Goal: Information Seeking & Learning: Learn about a topic

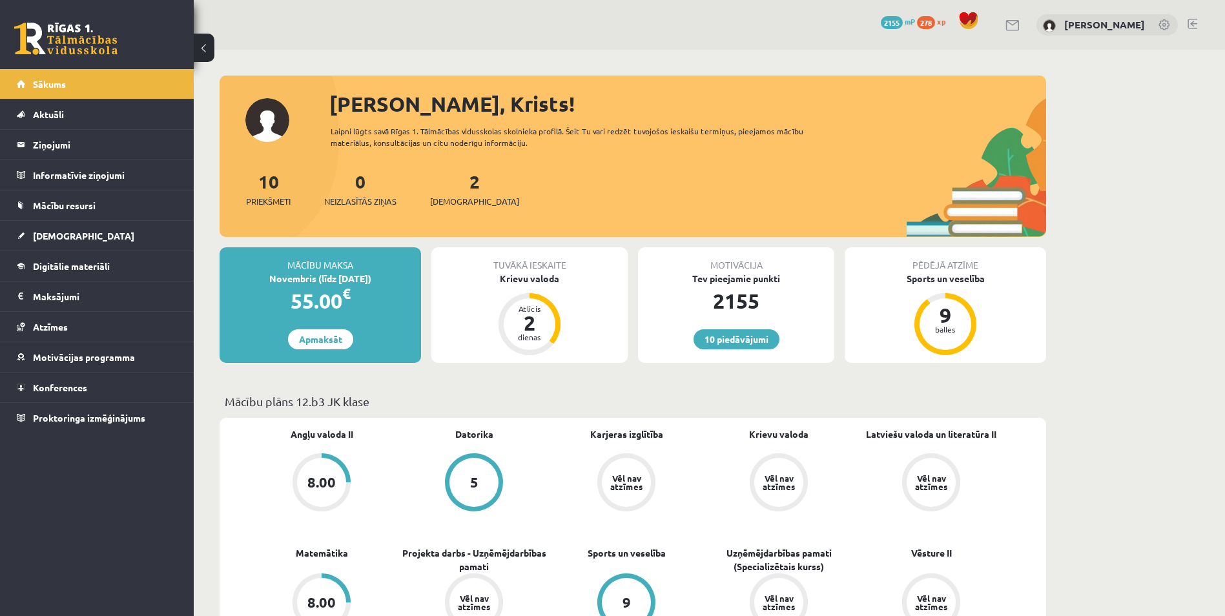
scroll to position [172, 0]
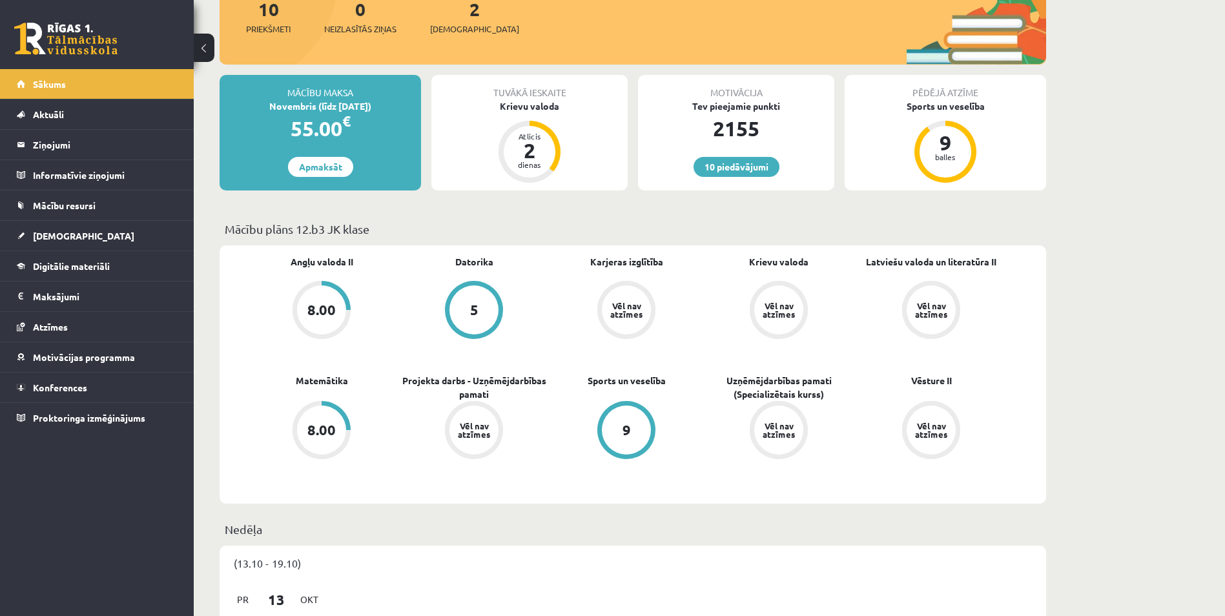
click at [560, 487] on div "Angļu valoda II 8.00 Datorika 5 Karjeras izglītība Vēl nav atzīmes Krievu valod…" at bounding box center [626, 374] width 762 height 239
click at [728, 164] on link "10 piedāvājumi" at bounding box center [736, 167] width 86 height 20
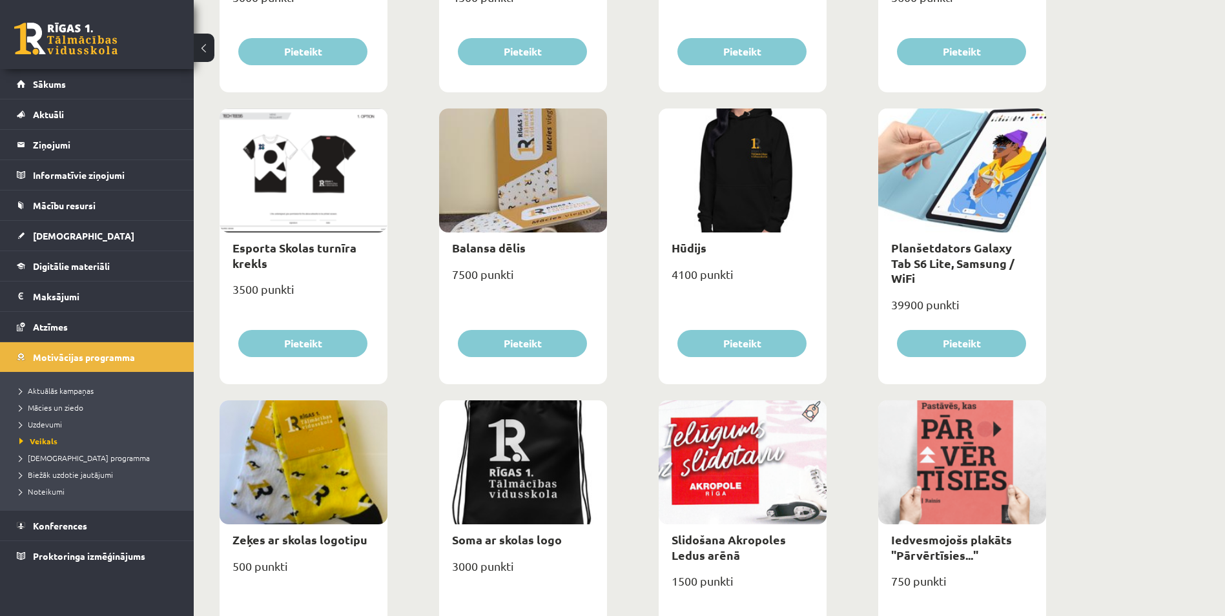
scroll to position [689, 0]
drag, startPoint x: 1108, startPoint y: 92, endPoint x: 1048, endPoint y: 95, distance: 60.1
click at [1110, 90] on div "**********" at bounding box center [709, 328] width 1031 height 1934
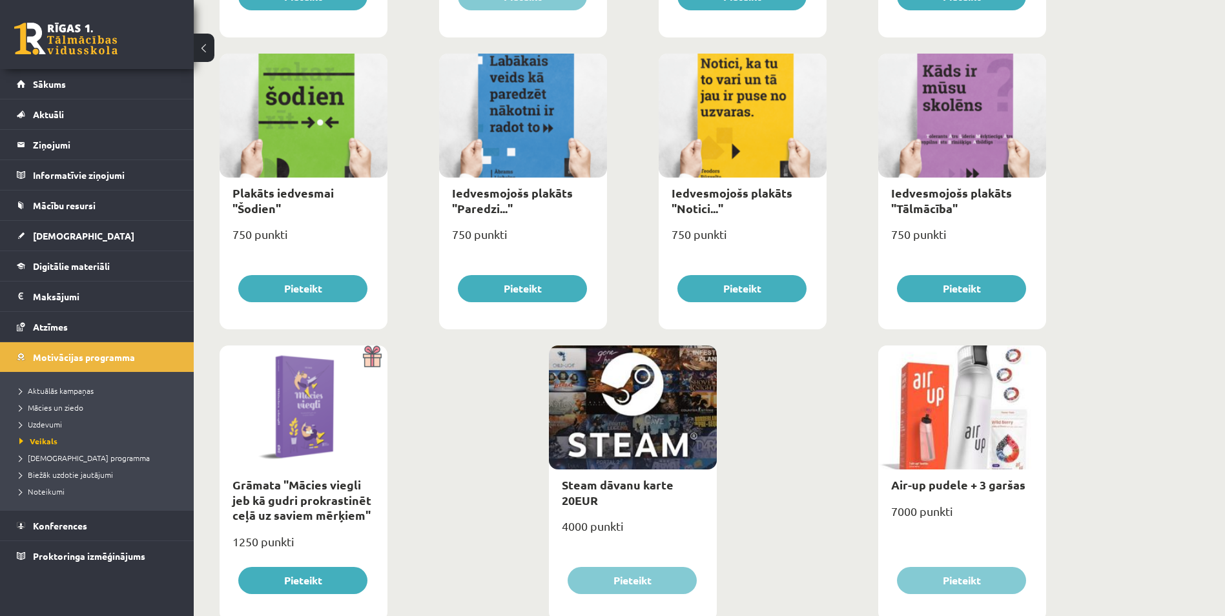
scroll to position [1367, 0]
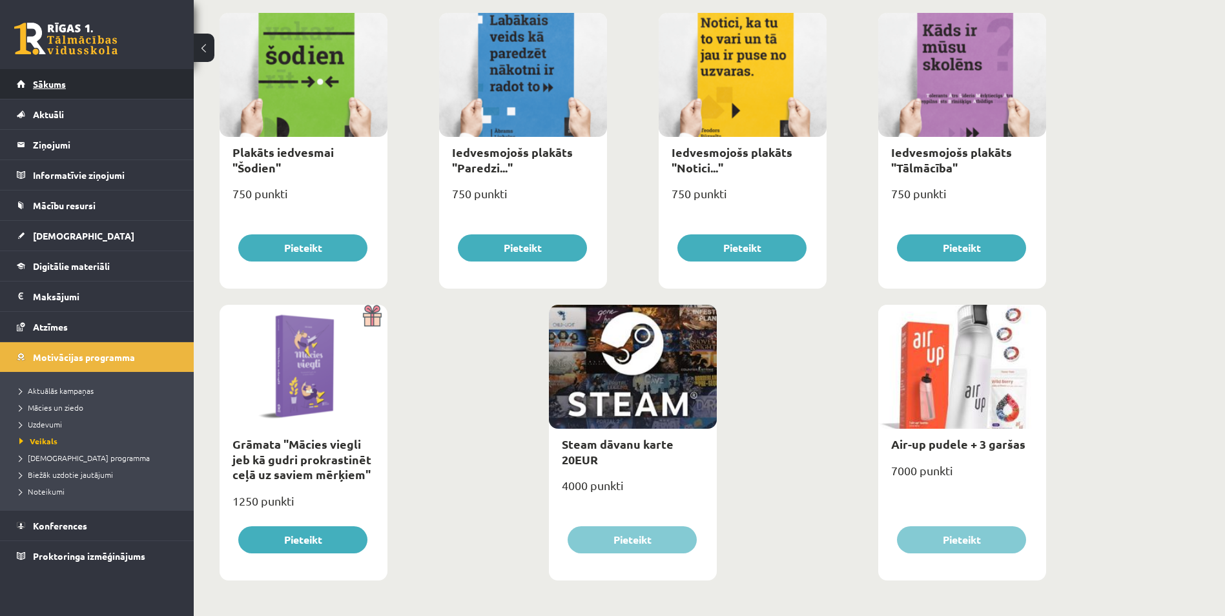
click at [88, 81] on link "Sākums" at bounding box center [97, 84] width 161 height 30
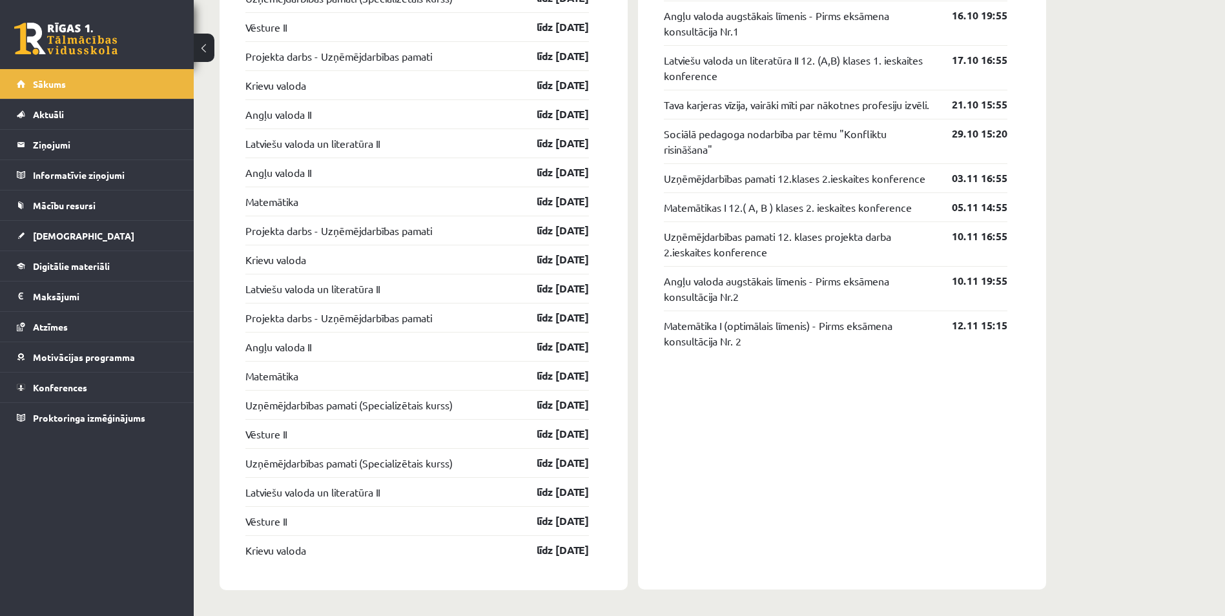
scroll to position [1300, 0]
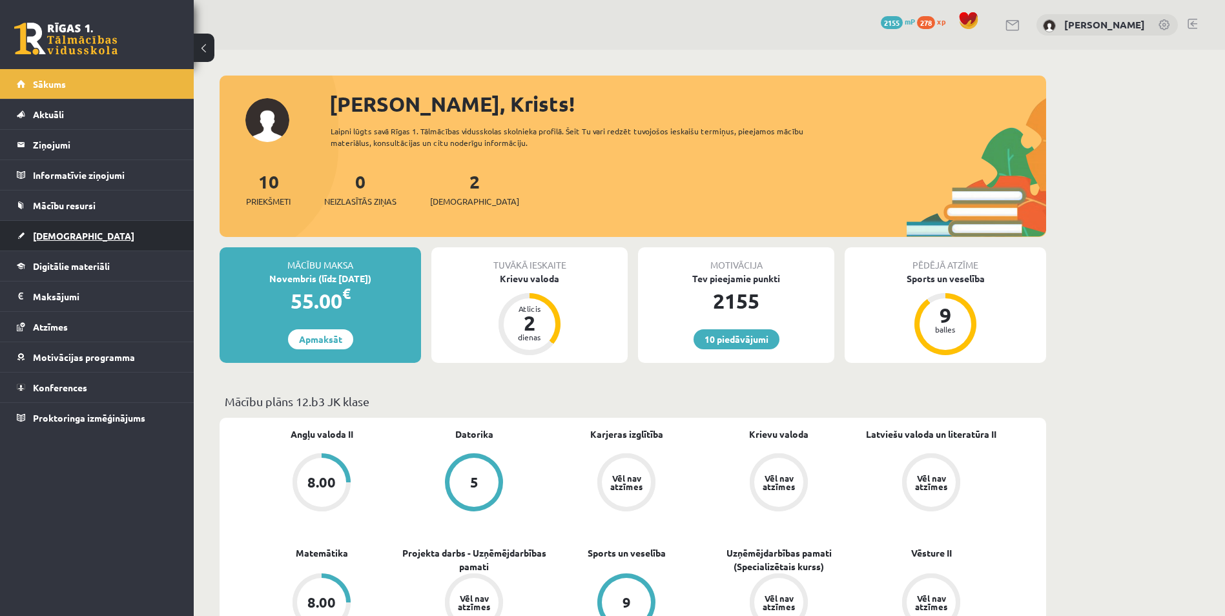
click at [83, 235] on link "[DEMOGRAPHIC_DATA]" at bounding box center [97, 236] width 161 height 30
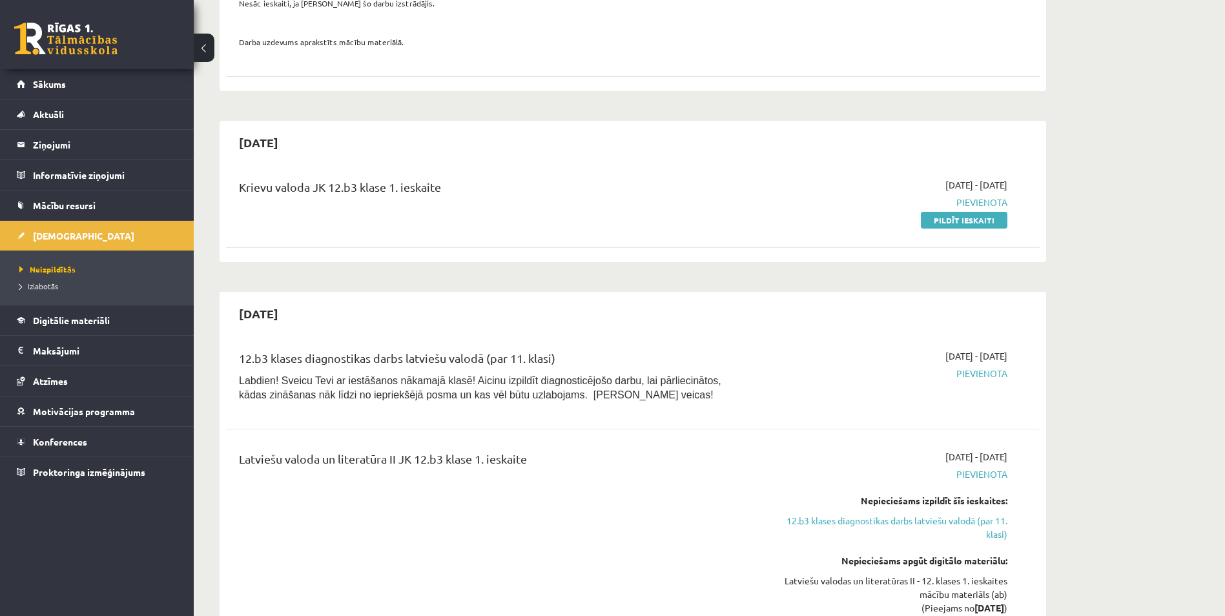
scroll to position [258, 0]
click at [947, 221] on link "Pildīt ieskaiti" at bounding box center [964, 219] width 87 height 17
click at [61, 329] on link "Digitālie materiāli" at bounding box center [97, 320] width 161 height 30
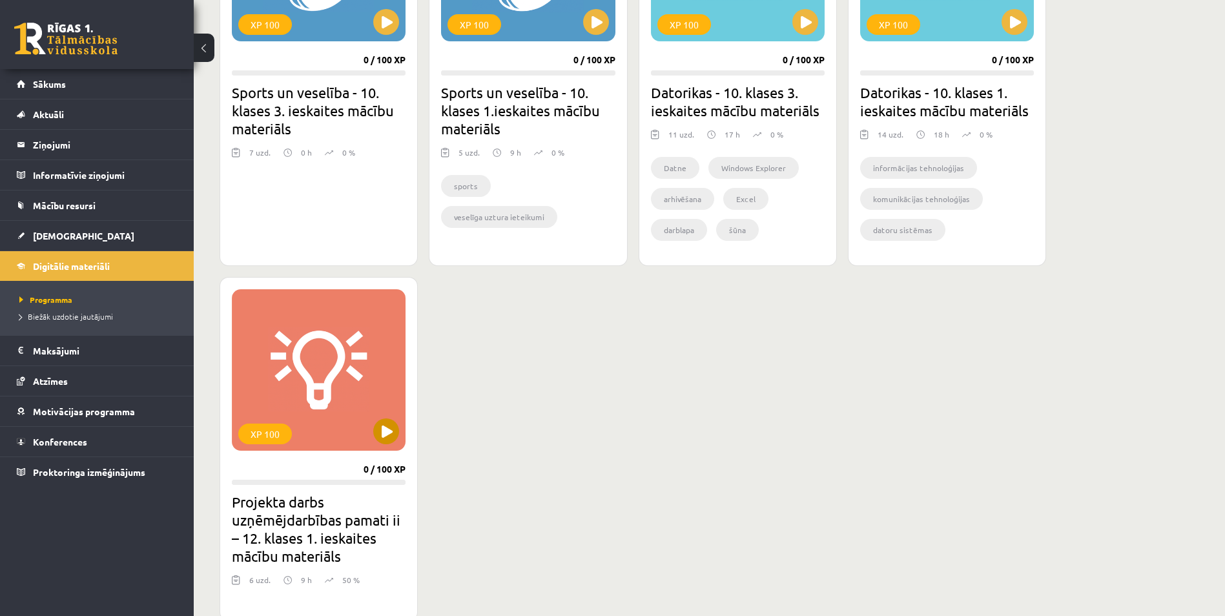
scroll to position [925, 0]
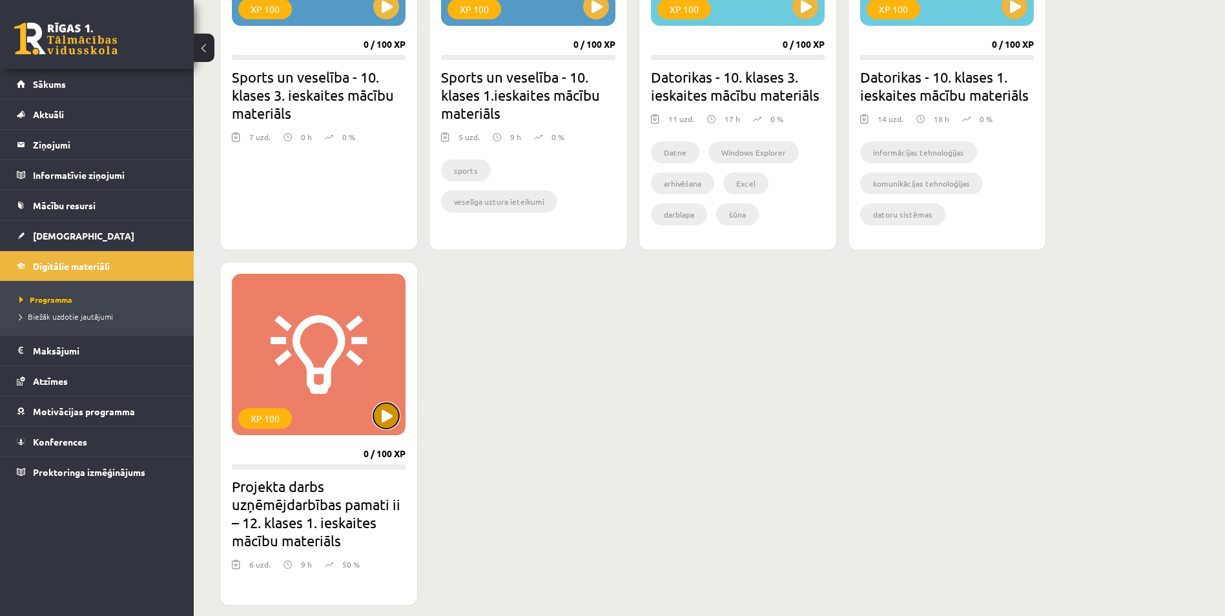
click at [385, 405] on button at bounding box center [386, 416] width 26 height 26
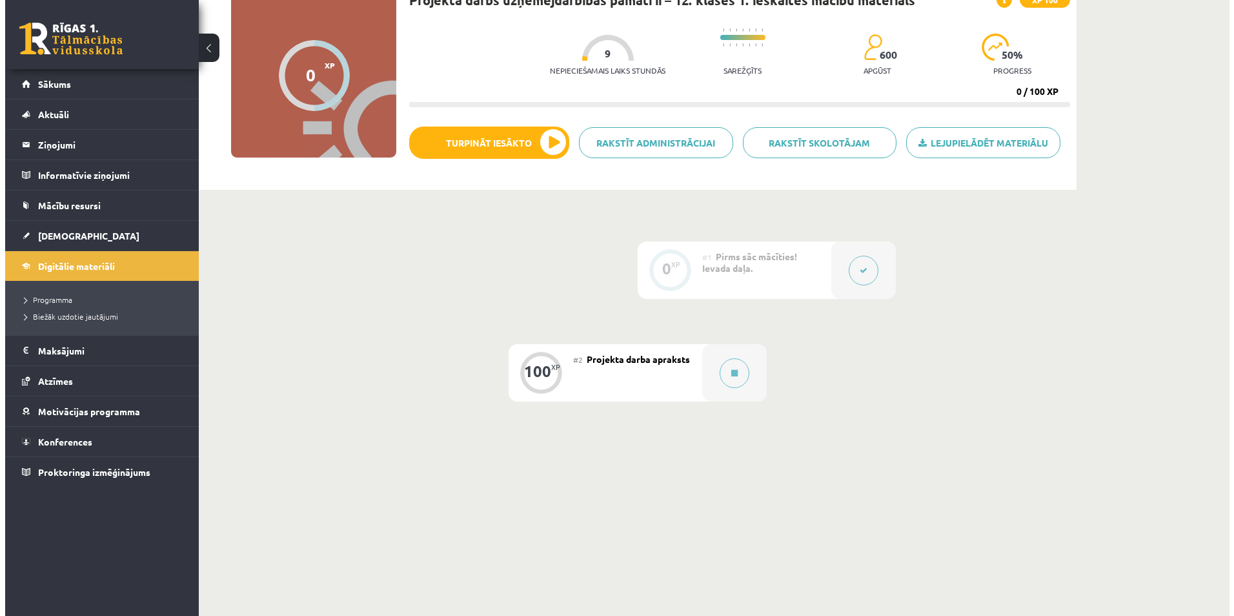
scroll to position [108, 0]
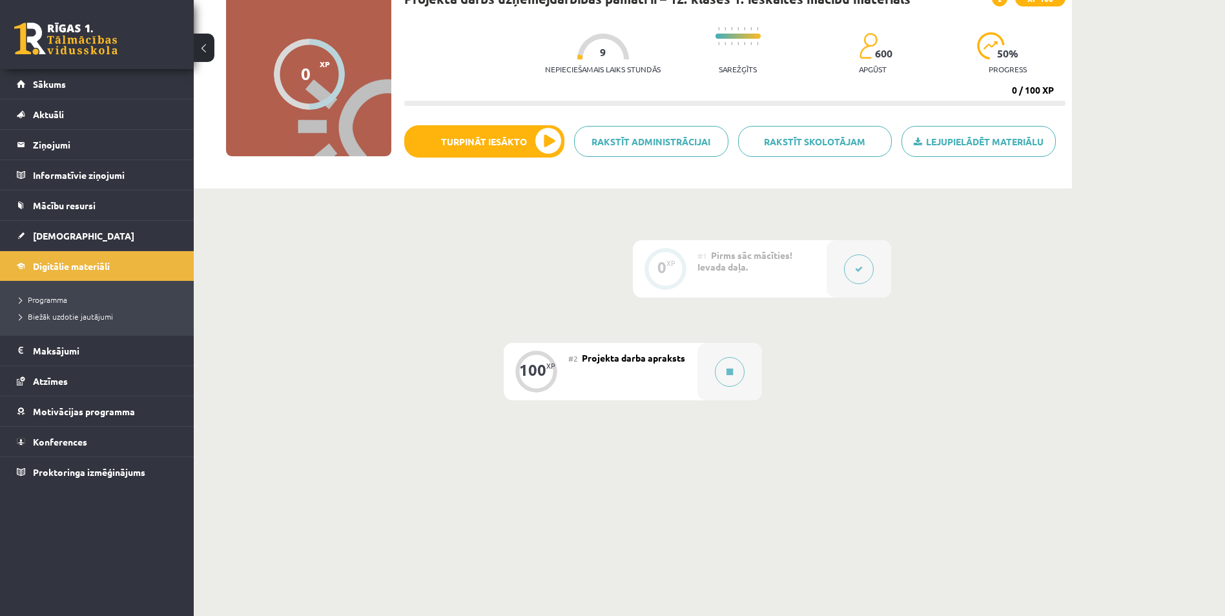
click at [845, 261] on div at bounding box center [858, 268] width 65 height 57
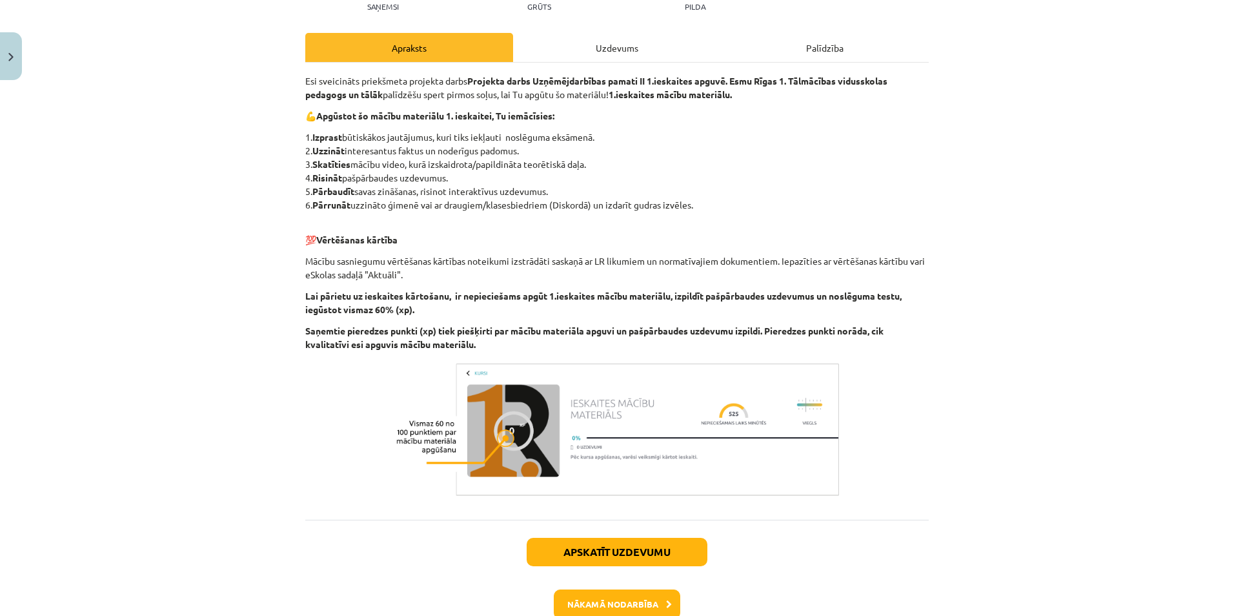
scroll to position [125, 0]
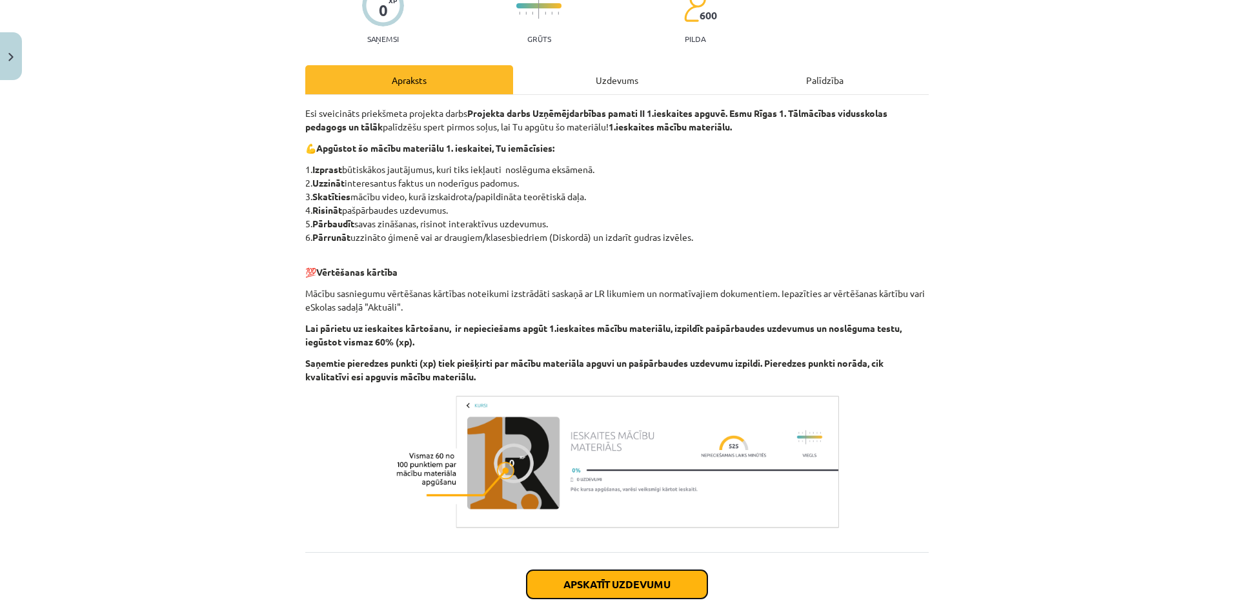
click at [647, 578] on button "Apskatīt uzdevumu" at bounding box center [617, 584] width 181 height 28
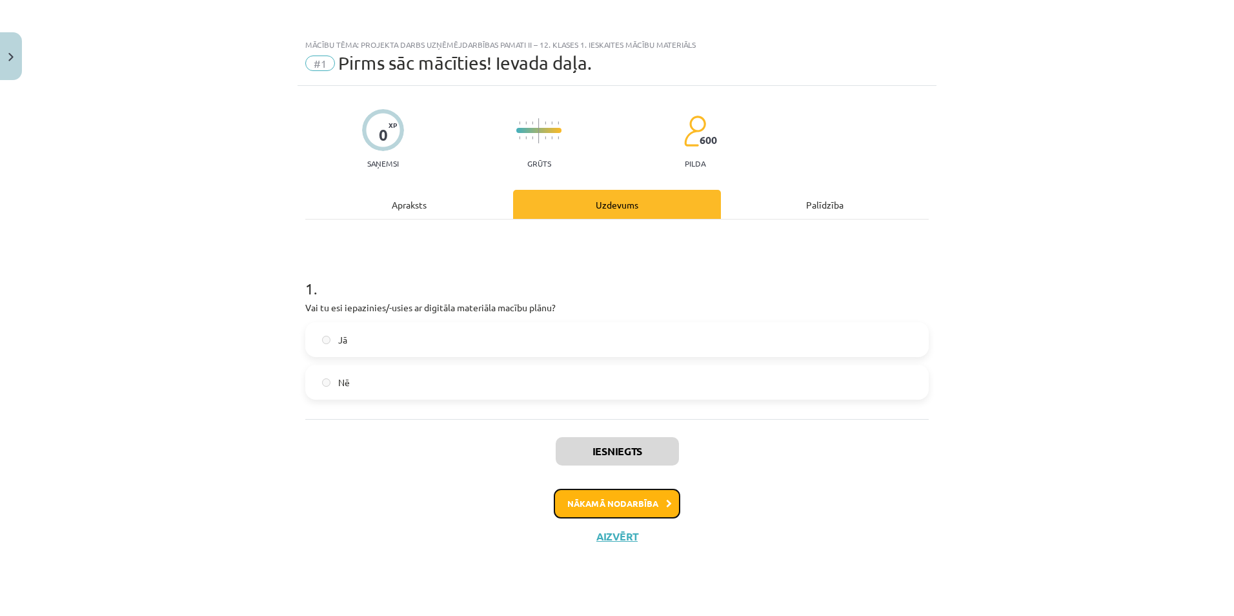
click at [648, 498] on button "Nākamā nodarbība" at bounding box center [617, 504] width 127 height 30
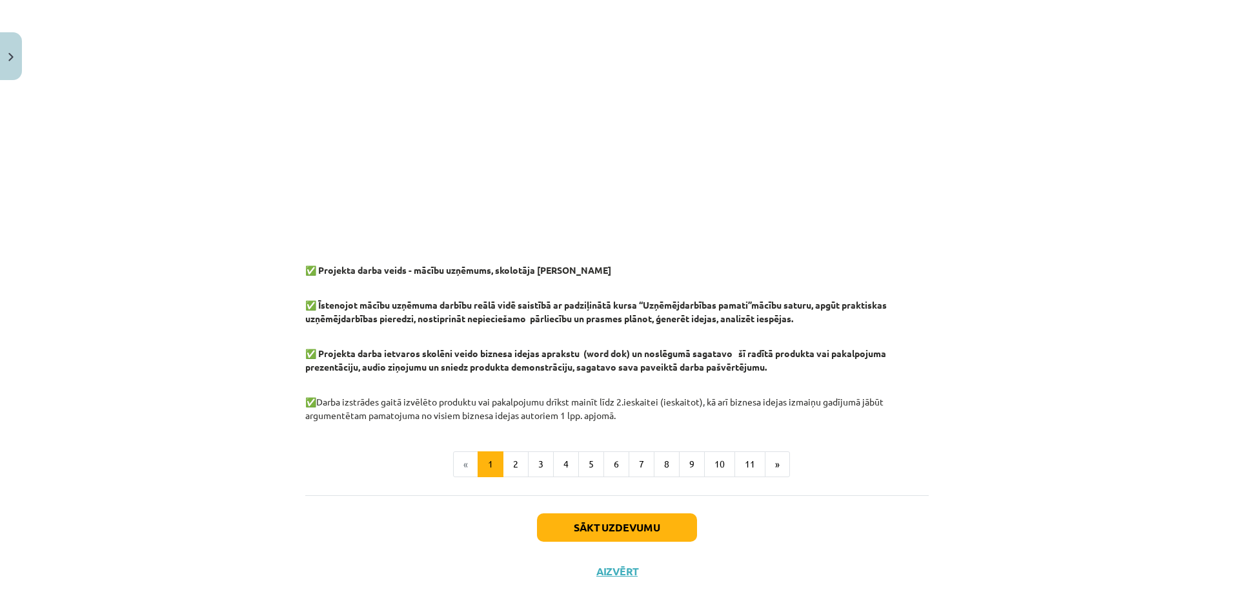
scroll to position [948, 0]
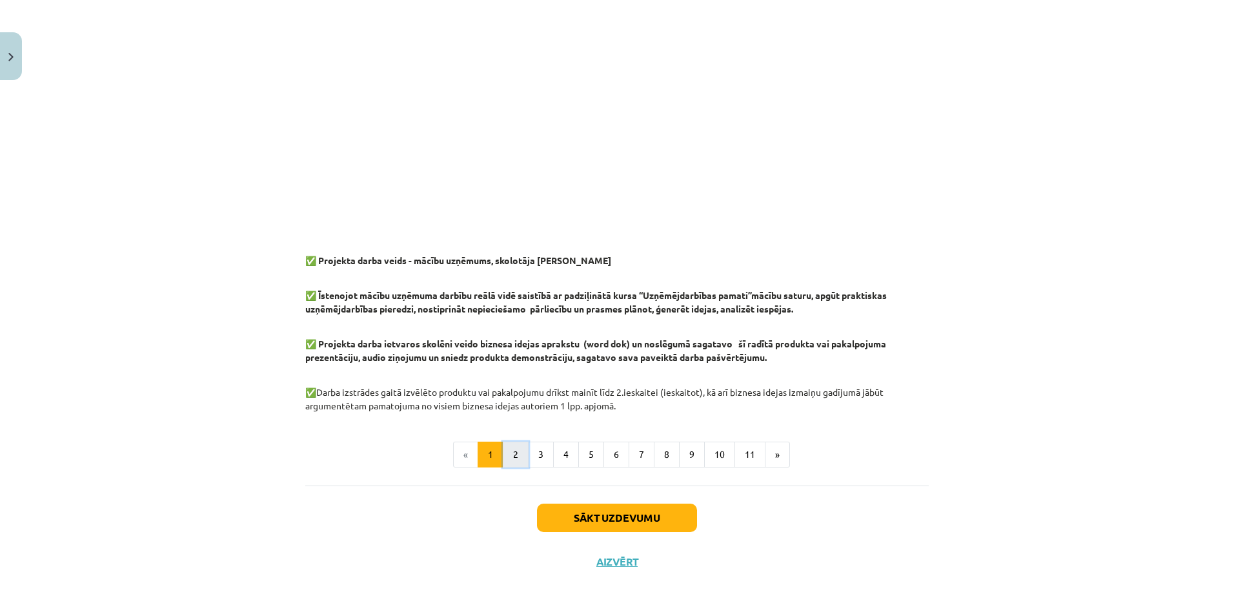
click at [511, 447] on button "2" at bounding box center [516, 455] width 26 height 26
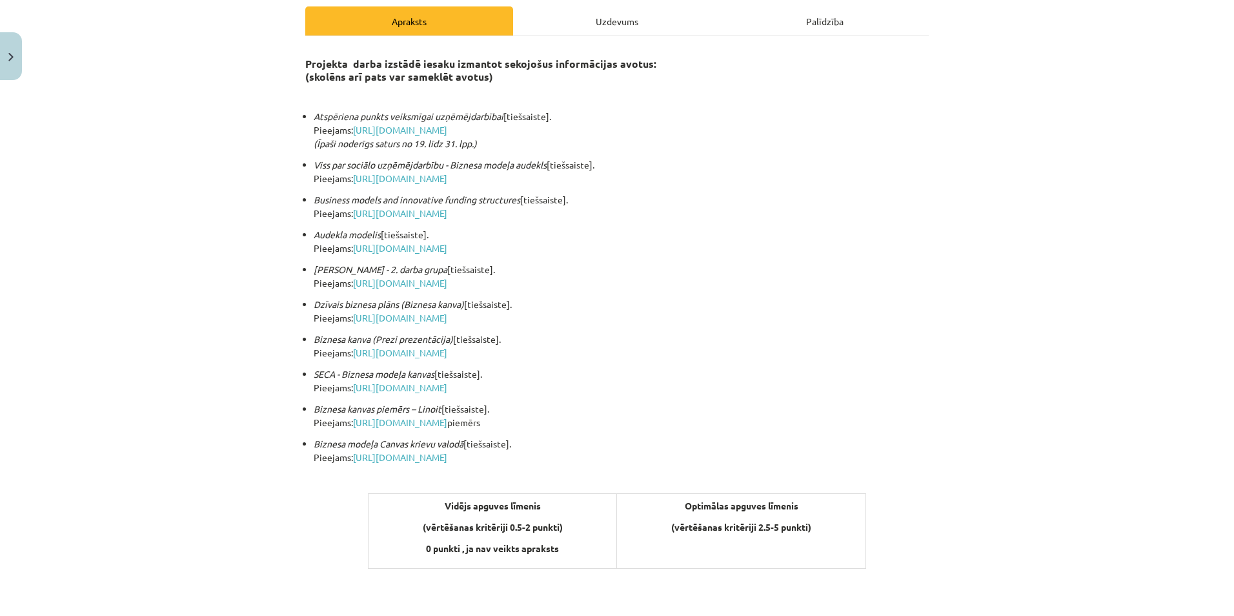
scroll to position [145, 0]
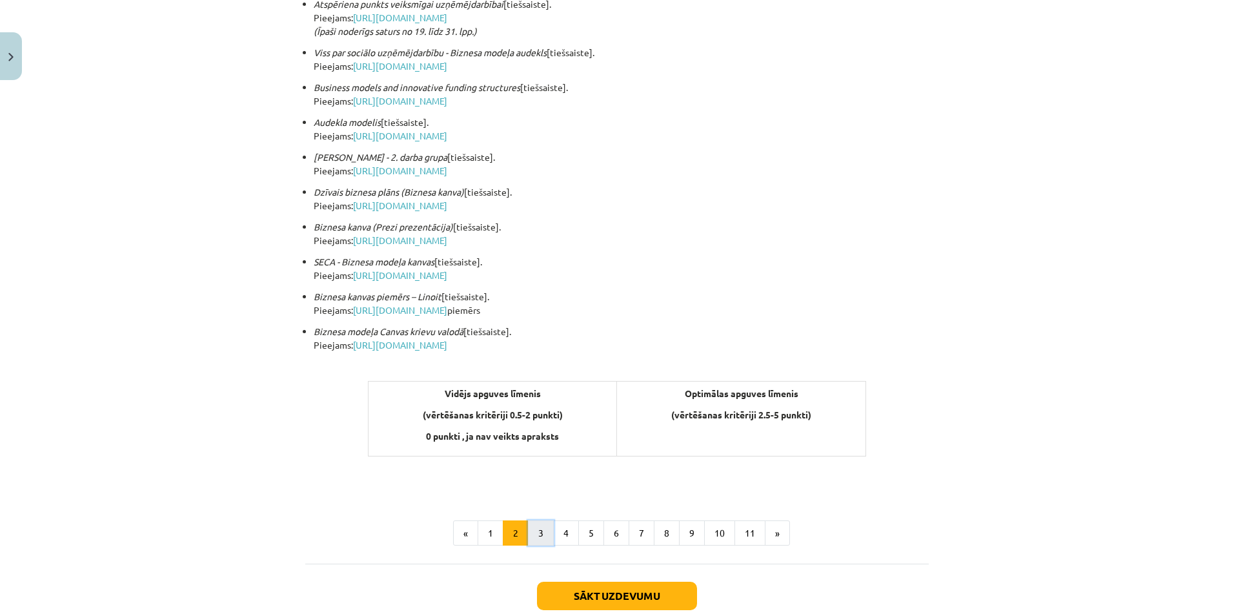
click at [536, 532] on button "3" at bounding box center [541, 533] width 26 height 26
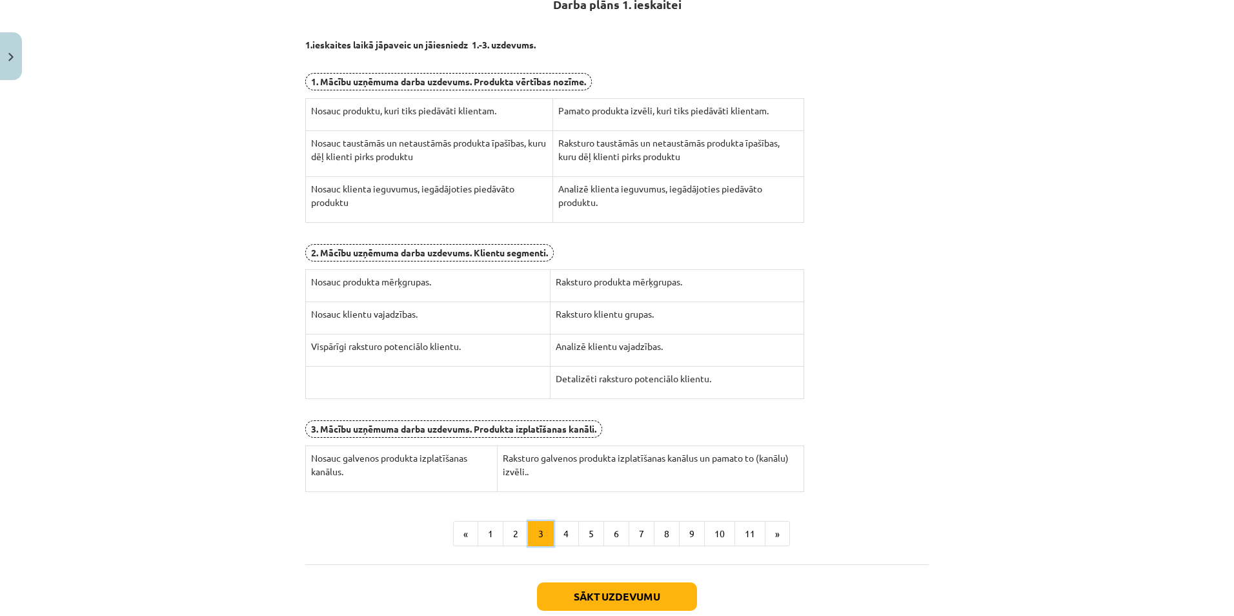
scroll to position [231, 0]
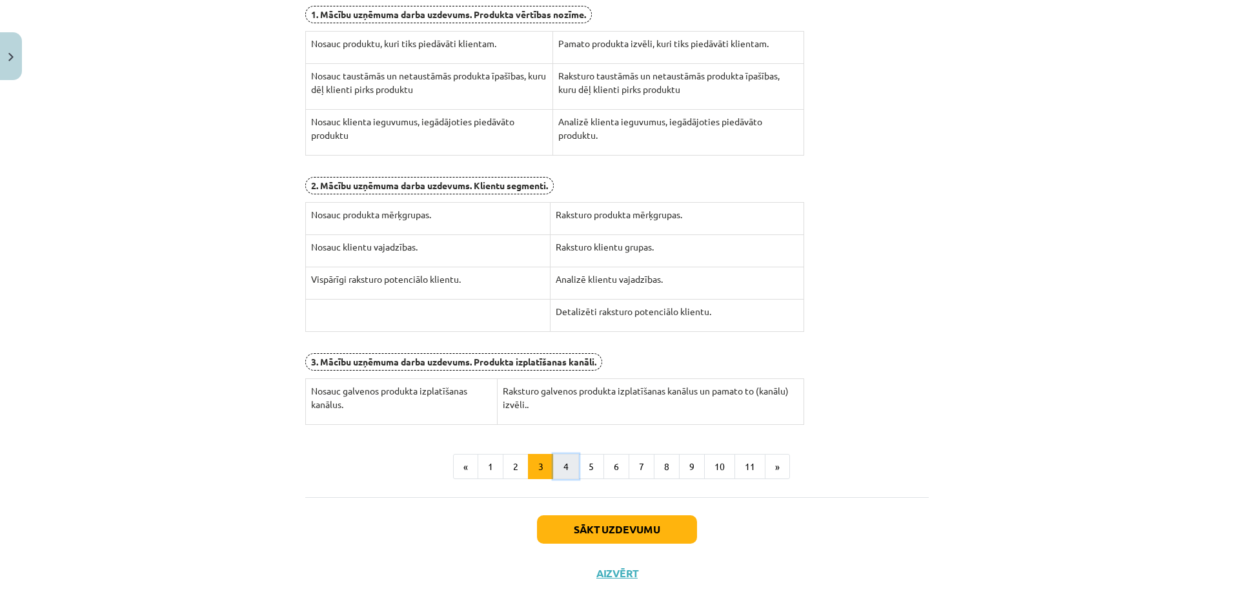
click at [554, 460] on button "4" at bounding box center [566, 467] width 26 height 26
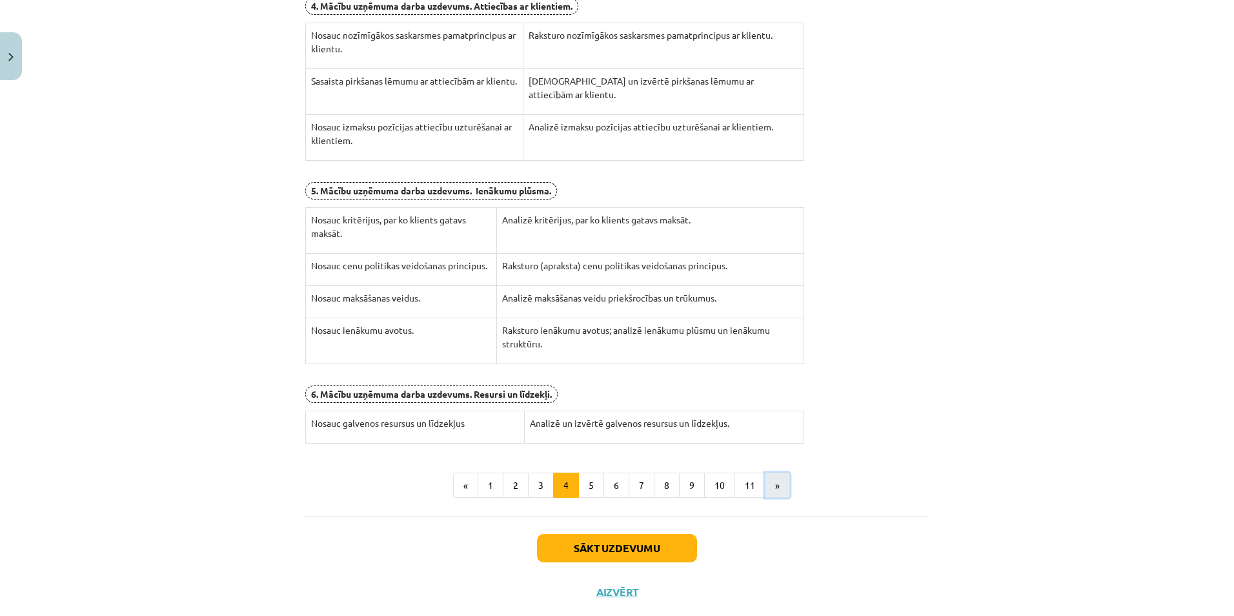
click at [775, 485] on button "»" at bounding box center [777, 486] width 25 height 26
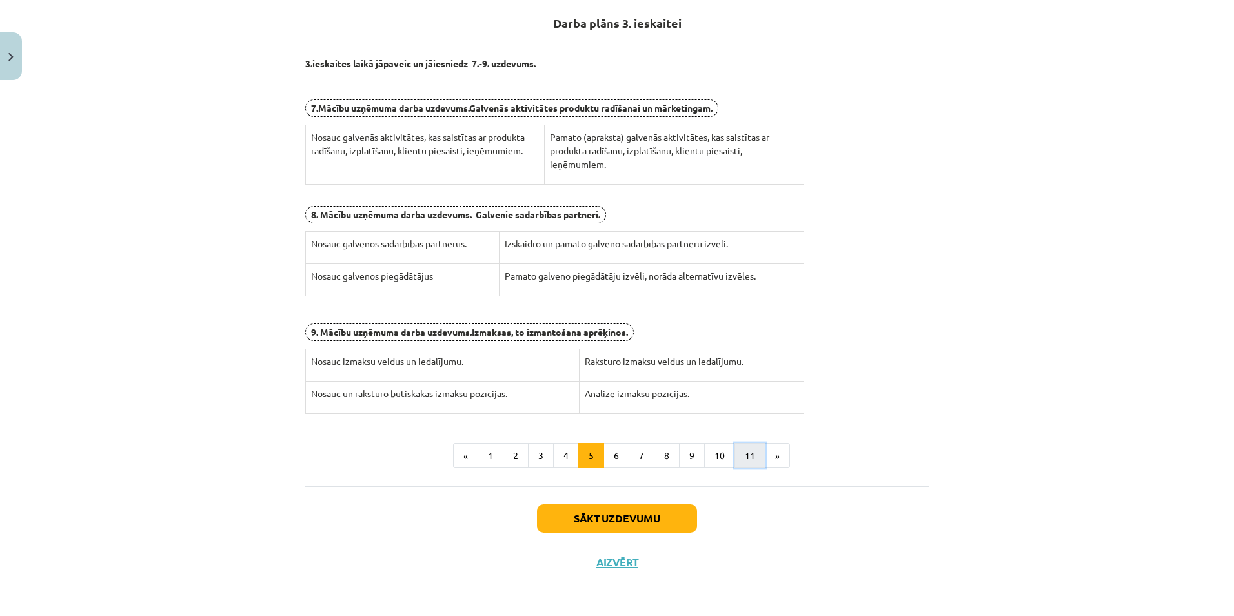
click at [753, 454] on button "11" at bounding box center [750, 456] width 31 height 26
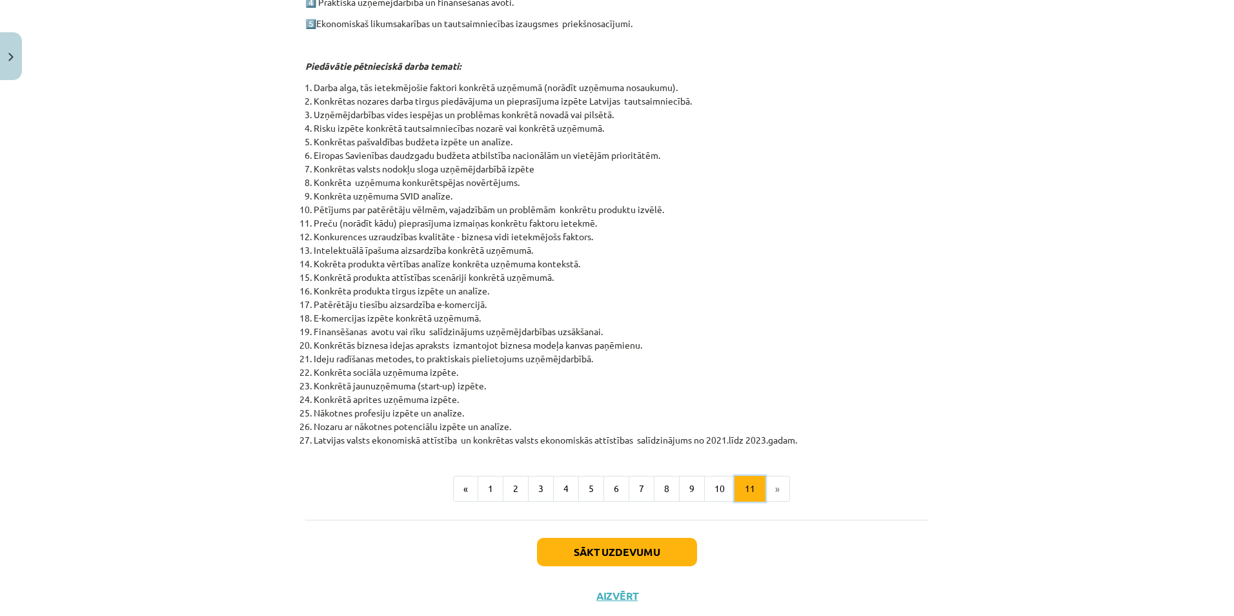
scroll to position [453, 0]
